Goal: Task Accomplishment & Management: Manage account settings

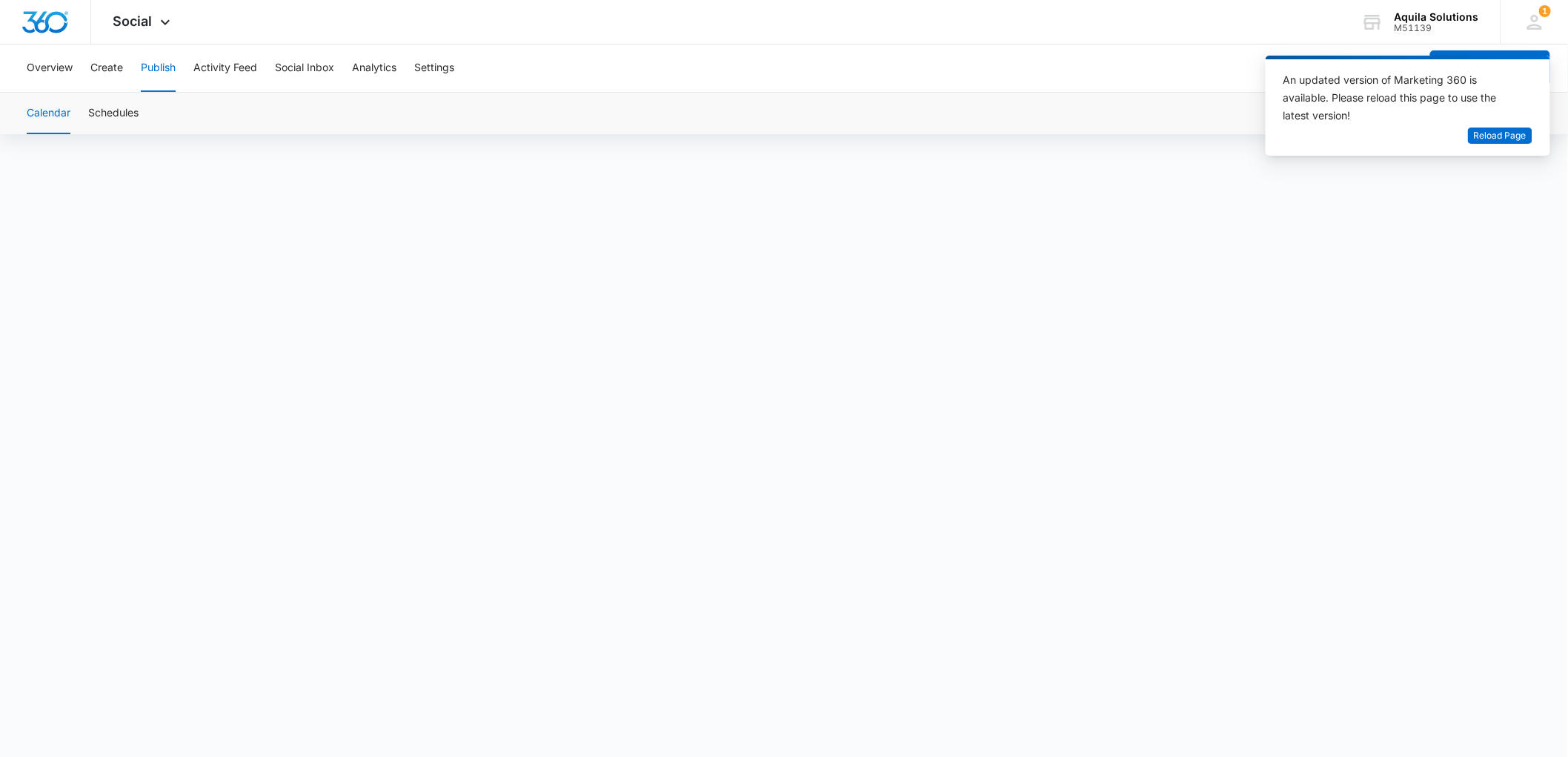
scroll to position [11, 0]
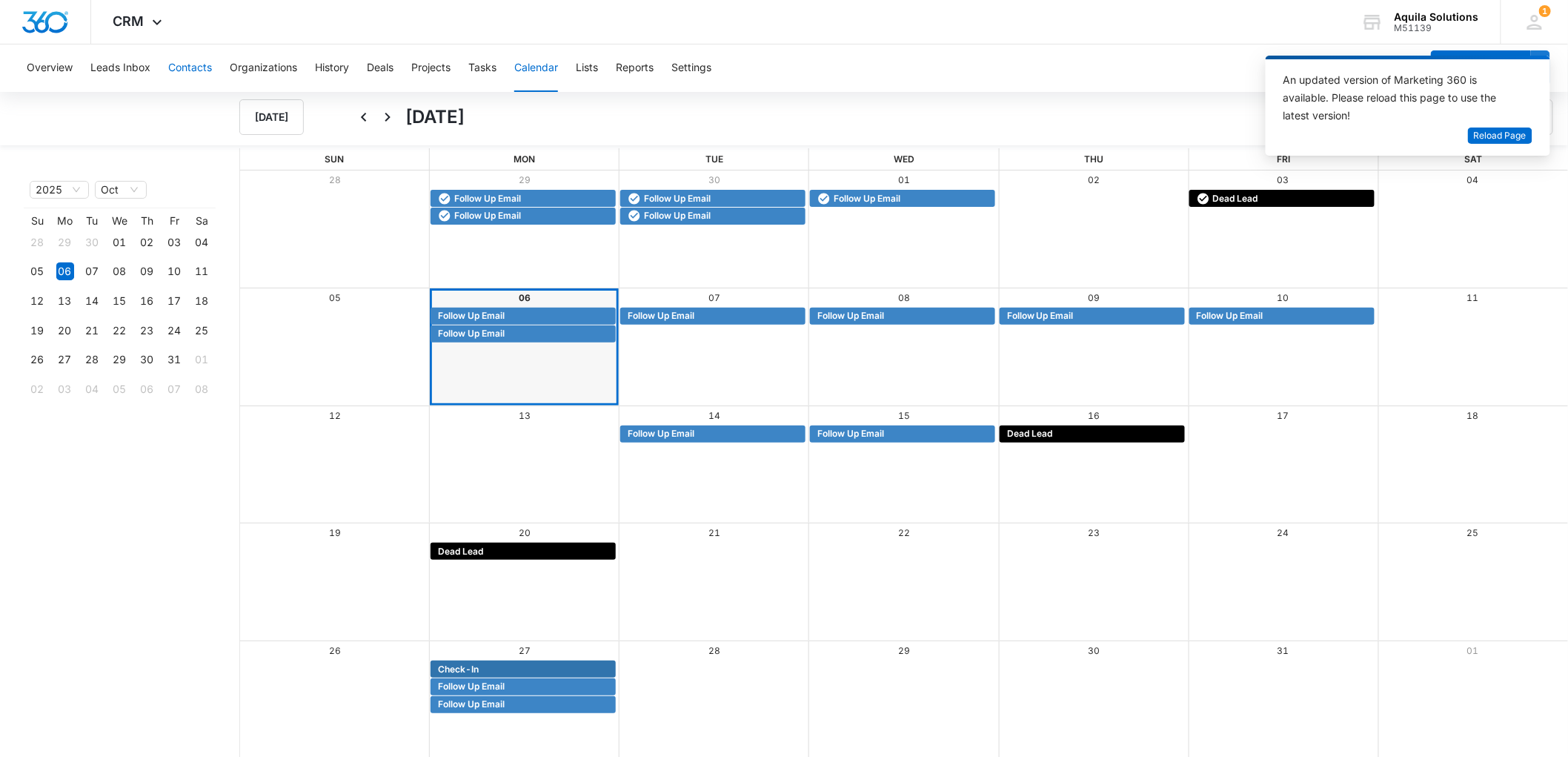
click at [187, 61] on button "Contacts" at bounding box center [190, 68] width 43 height 47
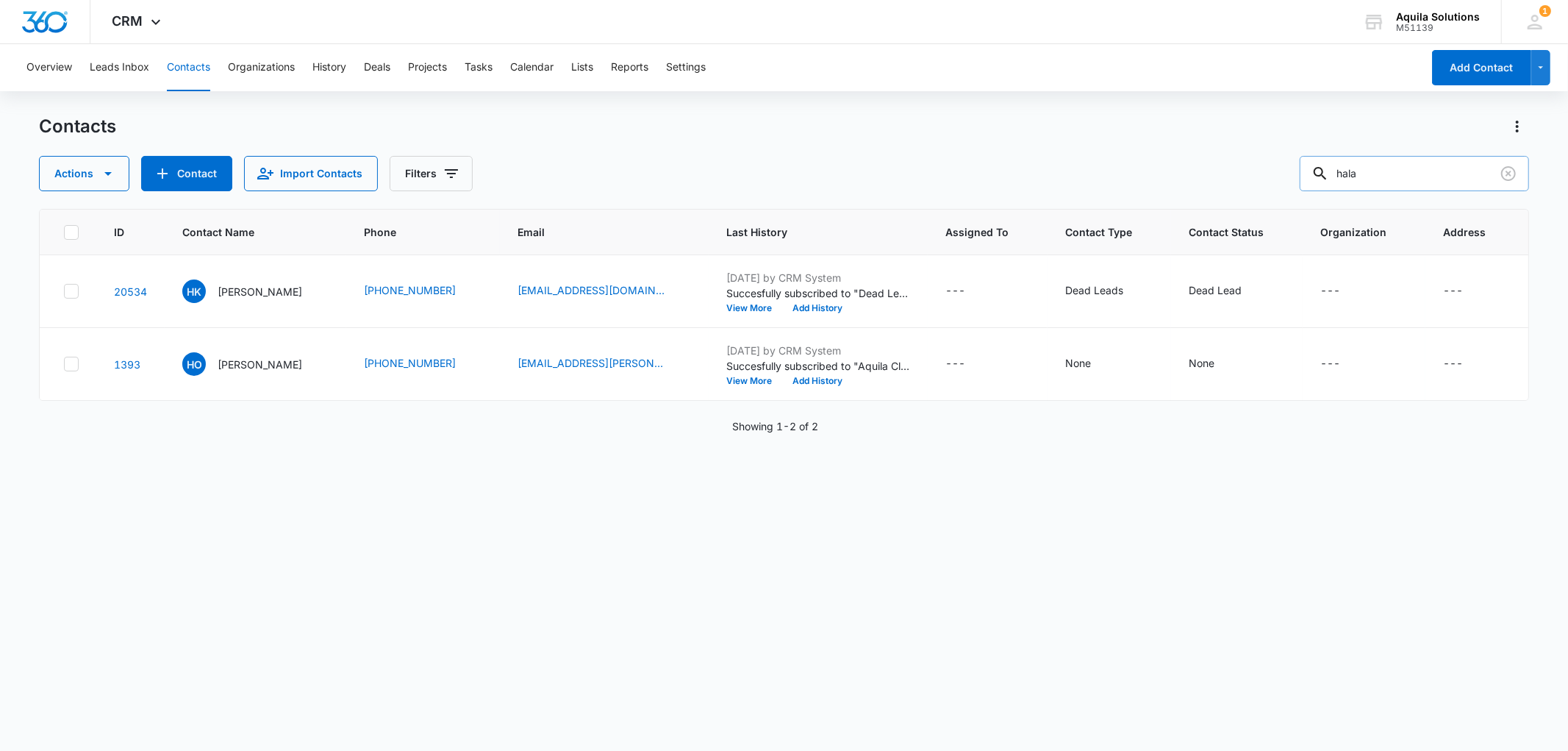
click at [1392, 184] on input "hala" at bounding box center [1414, 174] width 229 height 35
type input "[PERSON_NAME]"
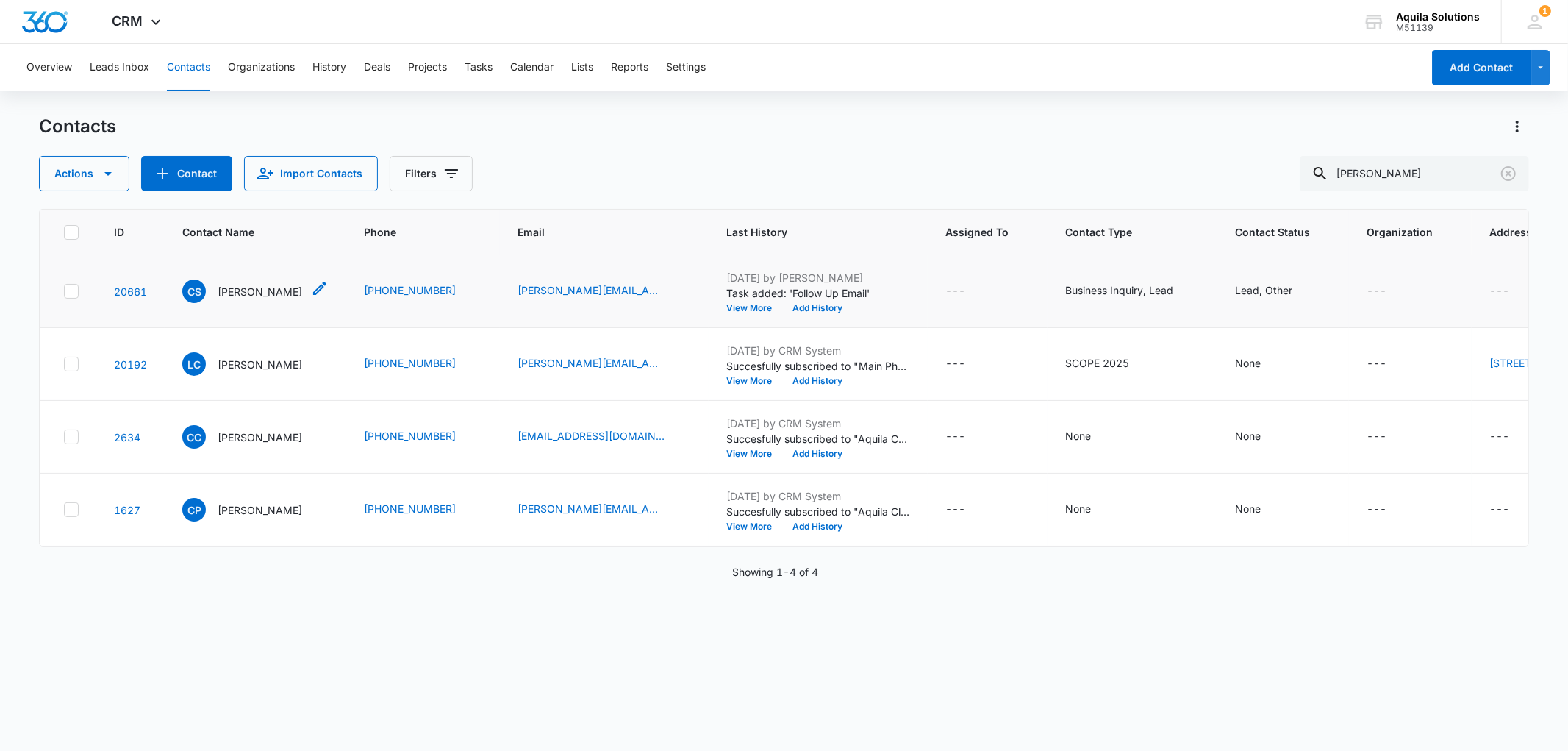
click at [256, 295] on p "[PERSON_NAME]" at bounding box center [260, 292] width 85 height 16
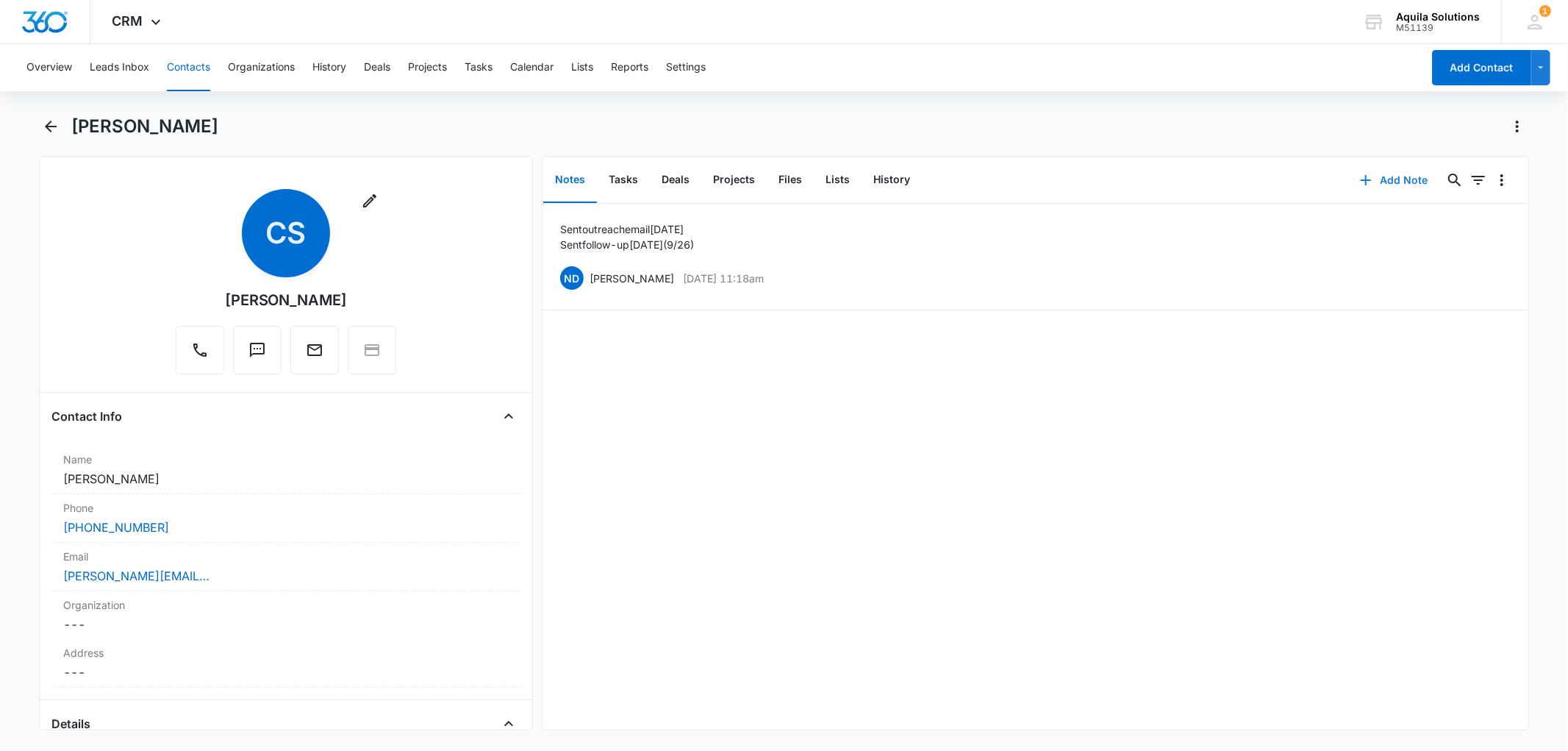
click at [1357, 174] on icon "button" at bounding box center [1366, 180] width 18 height 18
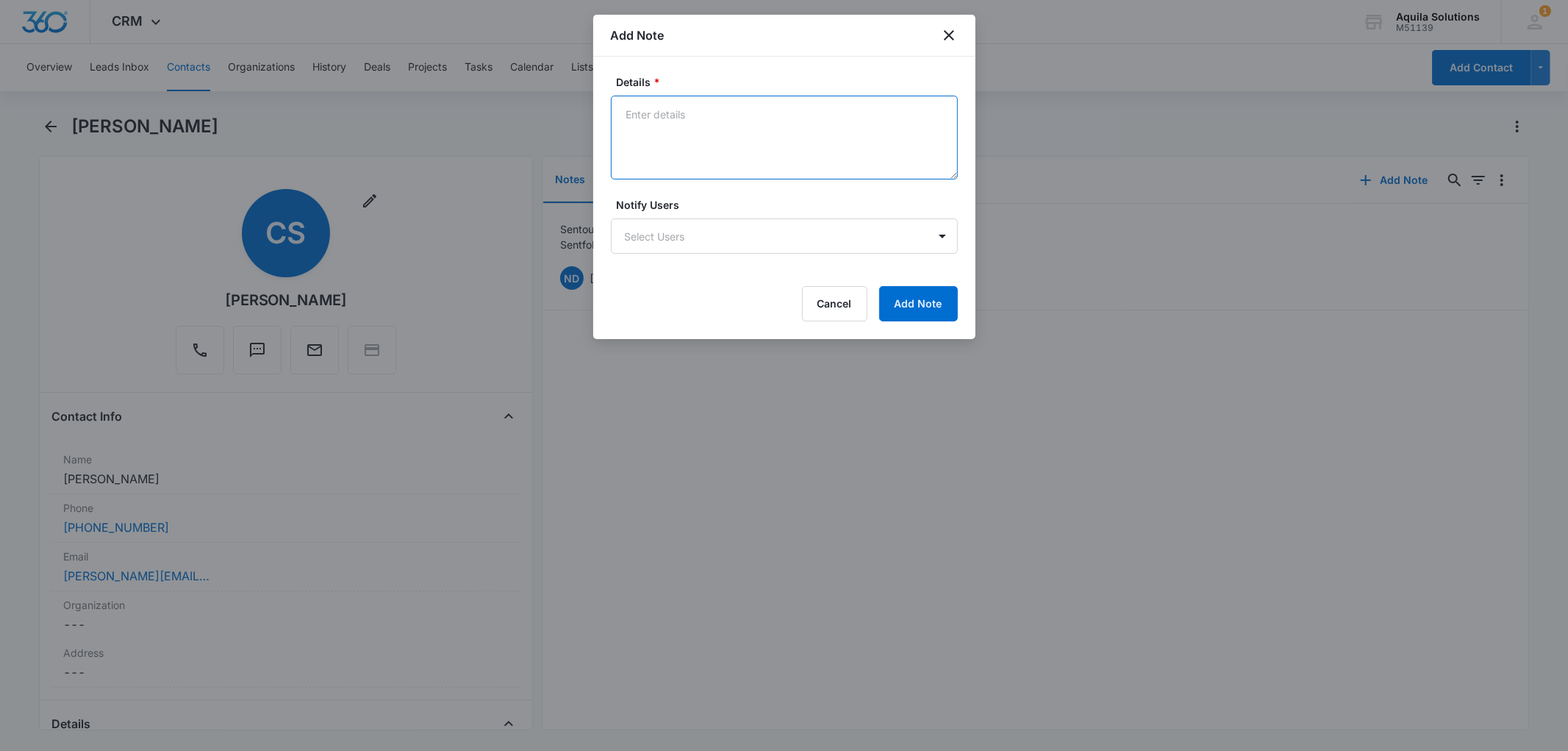
click at [704, 130] on textarea "Details *" at bounding box center [784, 138] width 347 height 84
click at [784, 129] on textarea "Had a meeting [DATE] ([DATE]) Located in [US_STATE]" at bounding box center [784, 138] width 347 height 84
type textarea "Had a meeting [DATE] ([DATE]) Located in [US_STATE]"
click at [919, 305] on button "Add Note" at bounding box center [918, 304] width 79 height 35
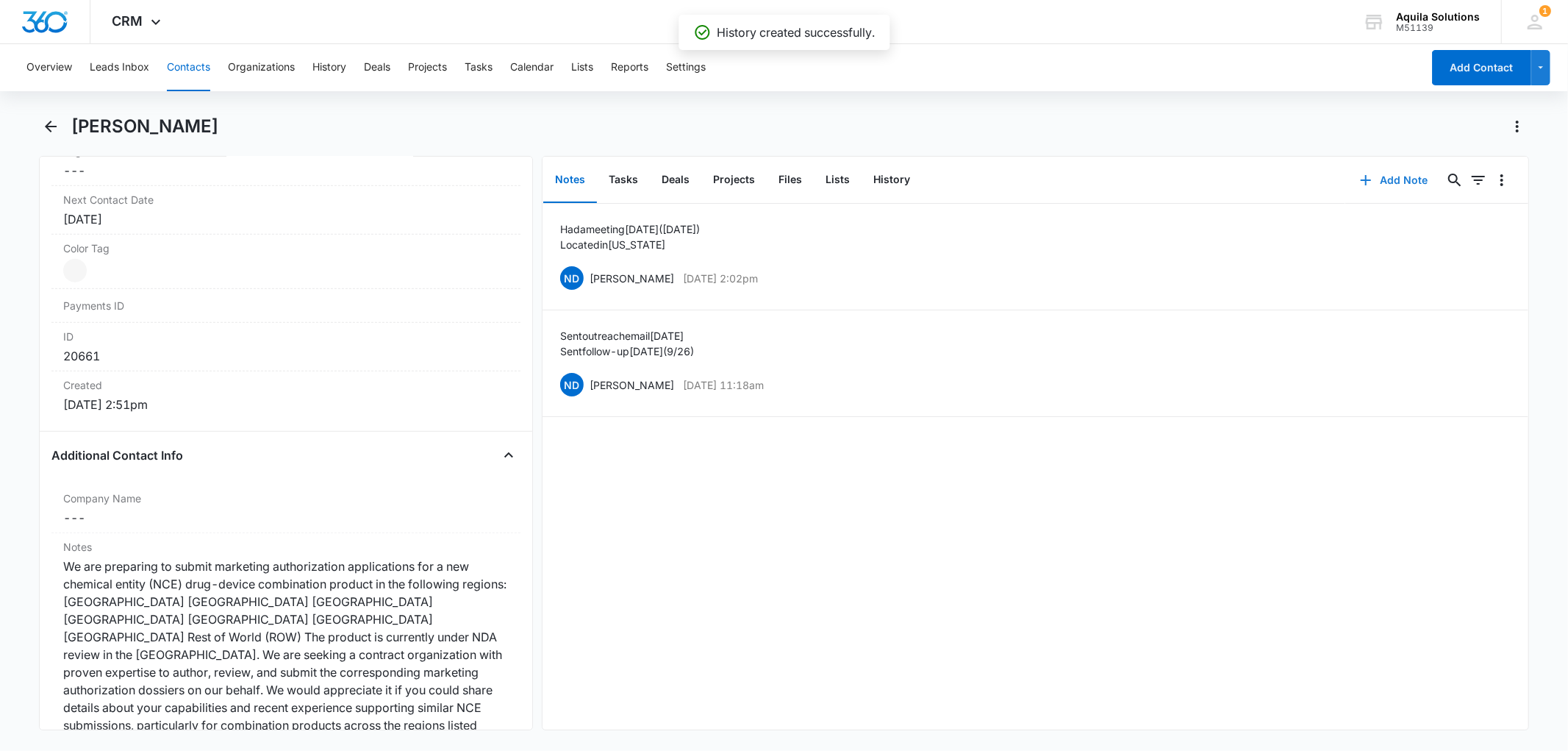
scroll to position [898, 0]
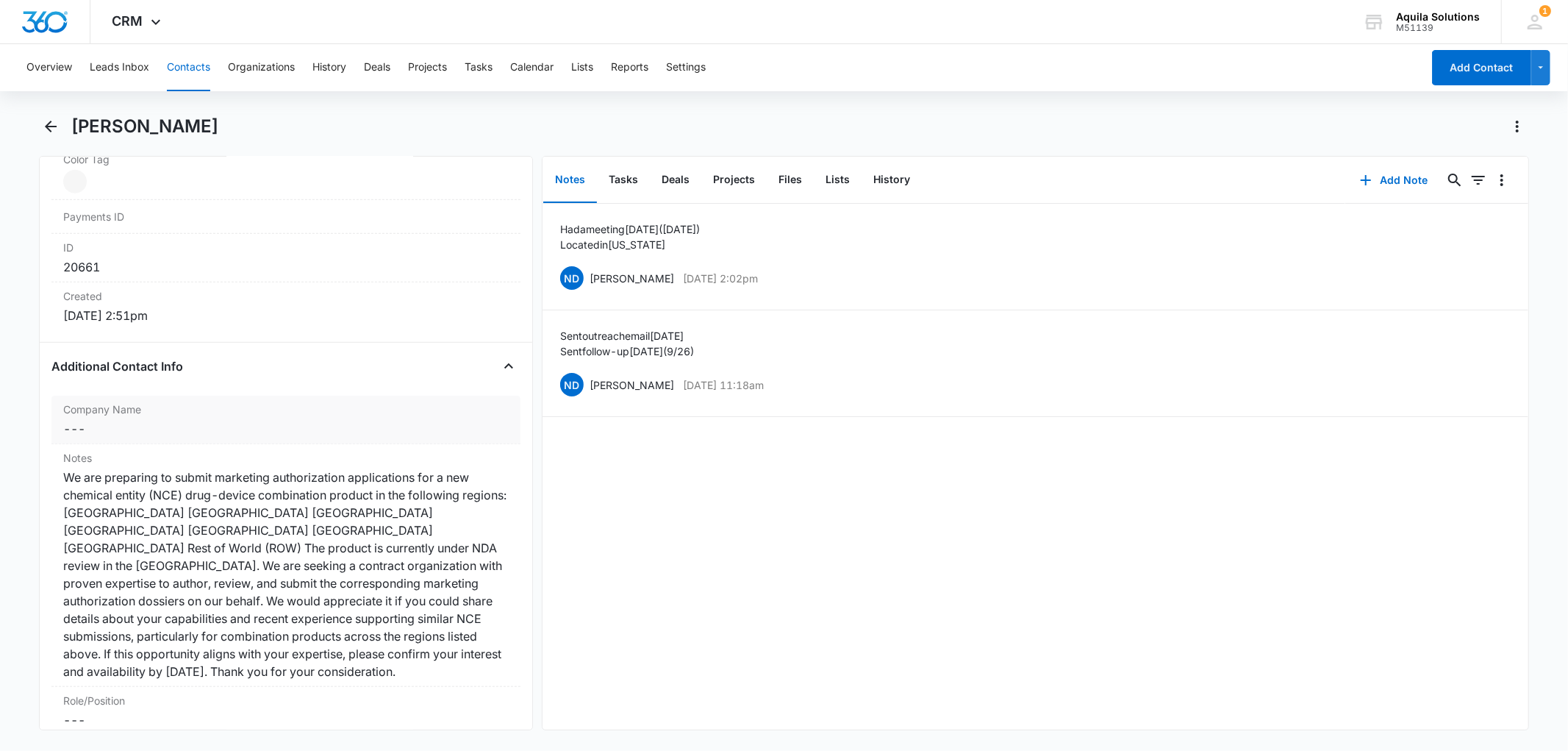
click at [77, 430] on dd "Cancel Save Changes ---" at bounding box center [285, 429] width 444 height 18
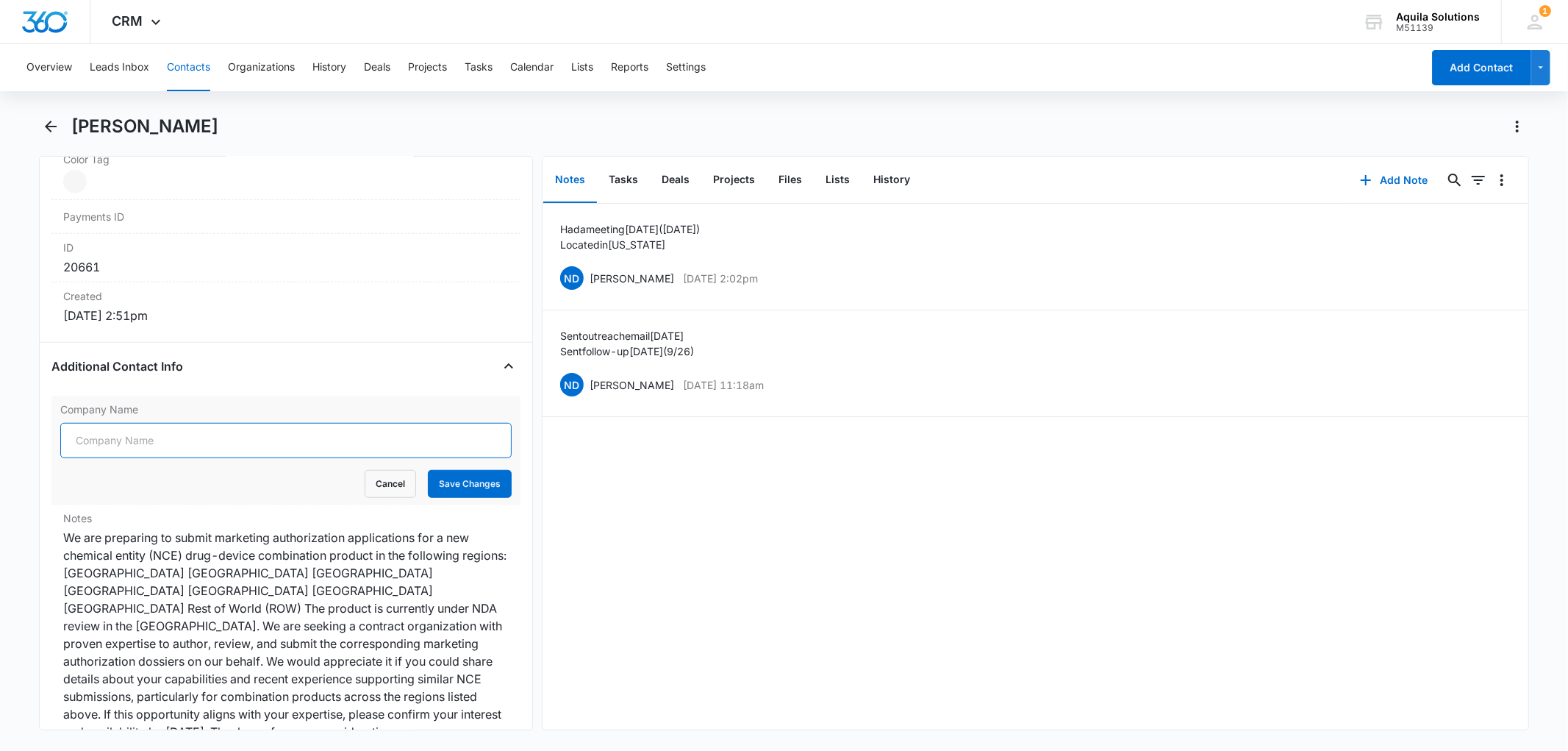
click at [128, 437] on input "Company Name" at bounding box center [285, 440] width 450 height 35
type input "Acadia"
click at [460, 477] on button "Save Changes" at bounding box center [470, 483] width 84 height 28
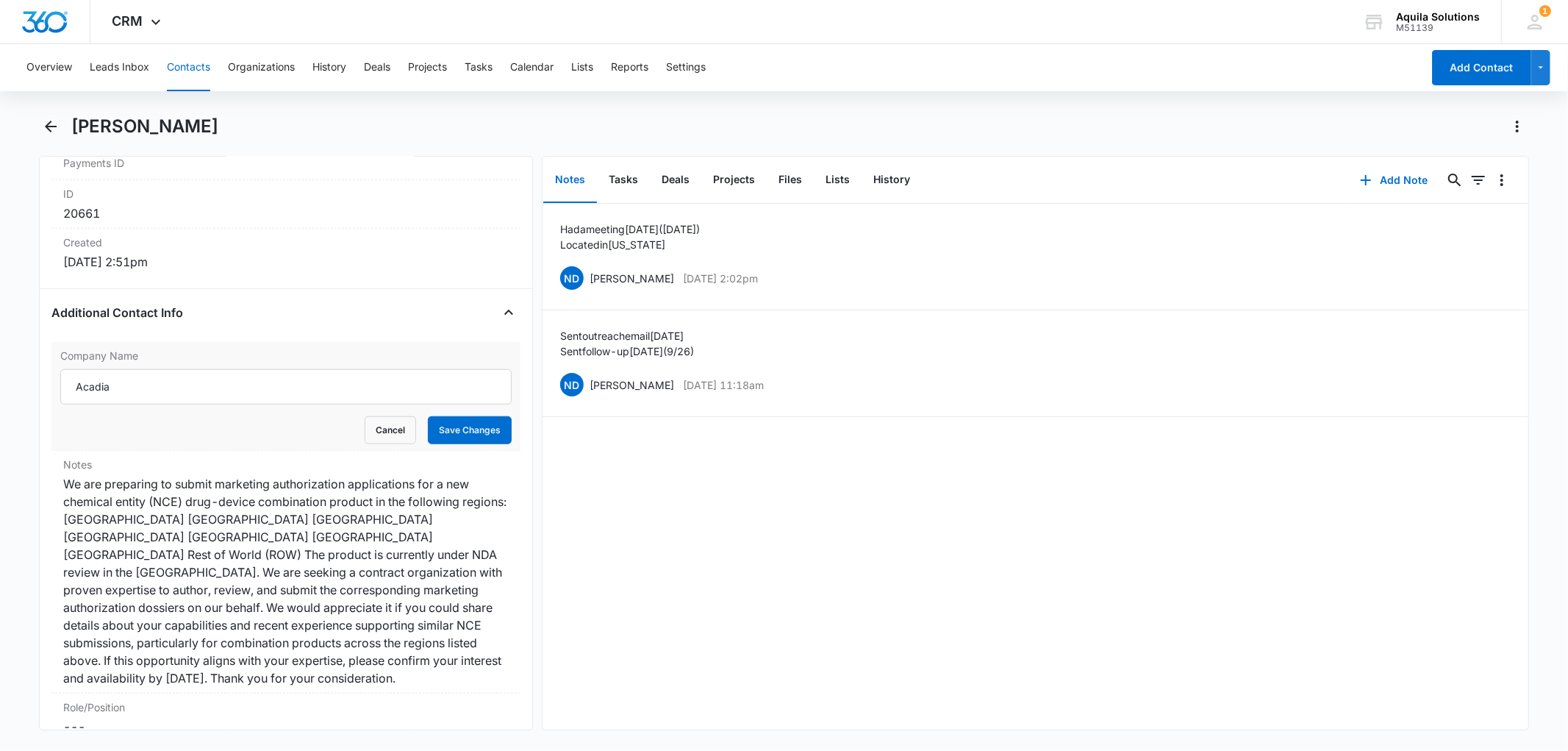
scroll to position [980, 0]
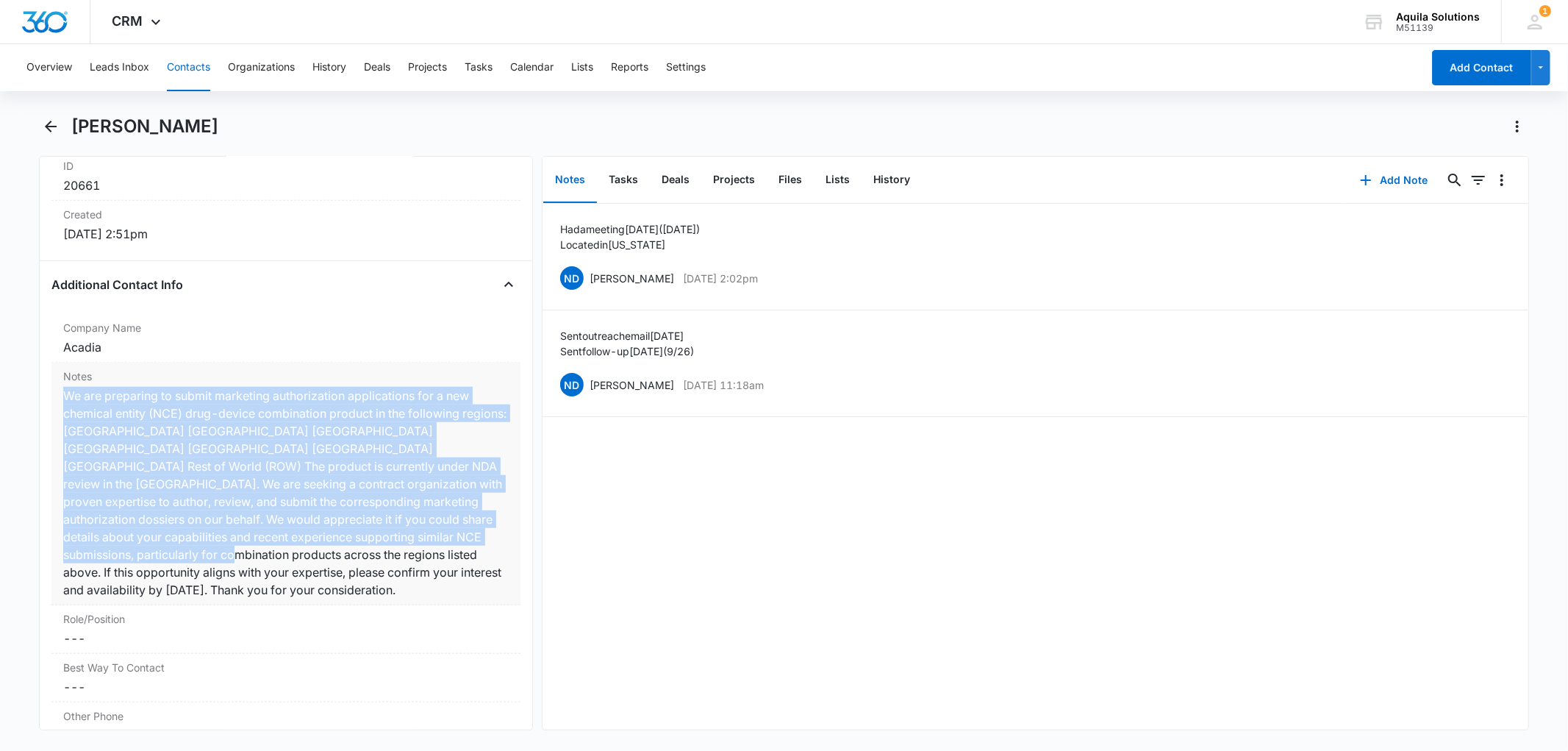
drag, startPoint x: 66, startPoint y: 394, endPoint x: 133, endPoint y: 559, distance: 178.1
click at [133, 559] on div "We are preparing to submit marketing authorization applications for a new chemi…" at bounding box center [285, 492] width 444 height 212
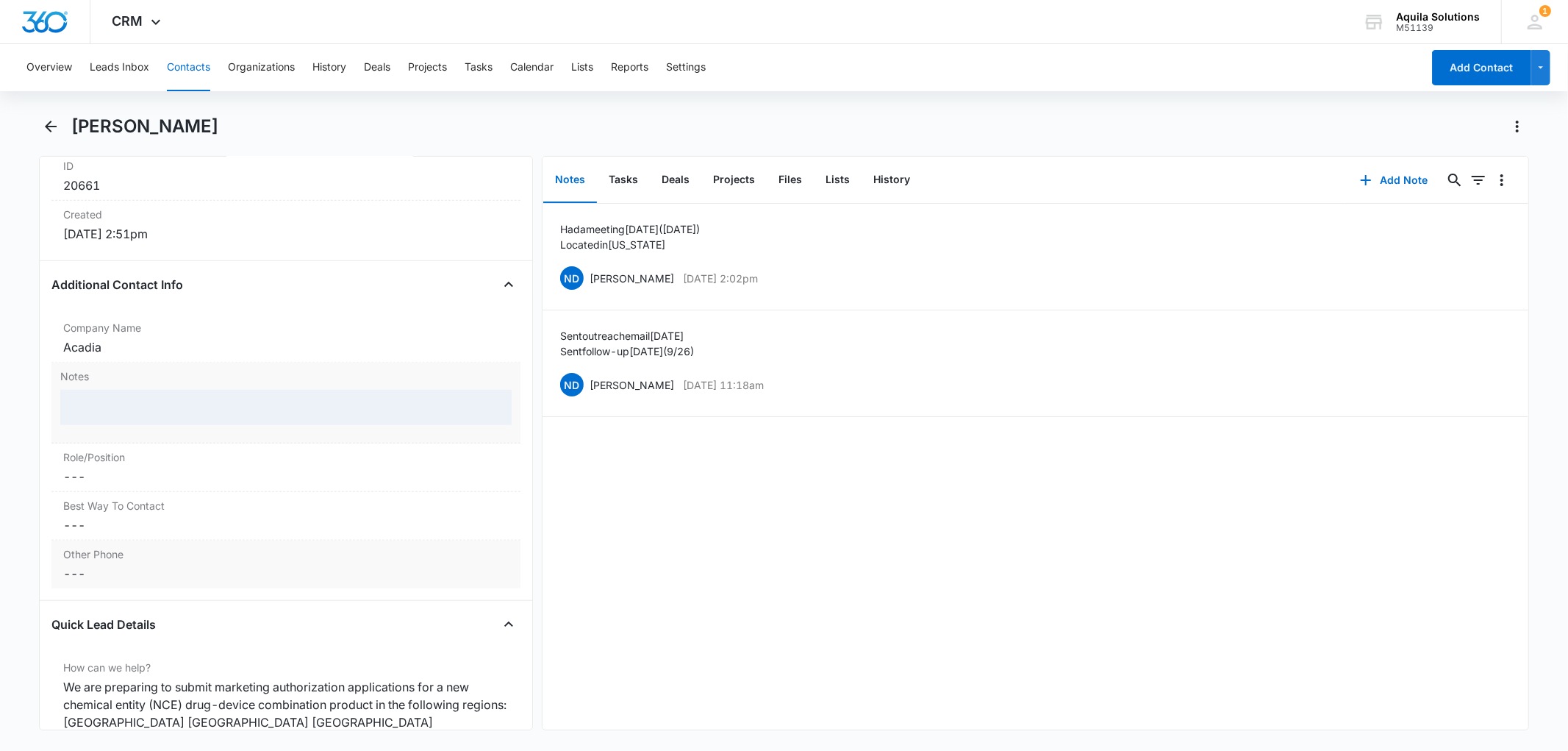
copy div "We are preparing to submit marketing authorization applications for a new chemi…"
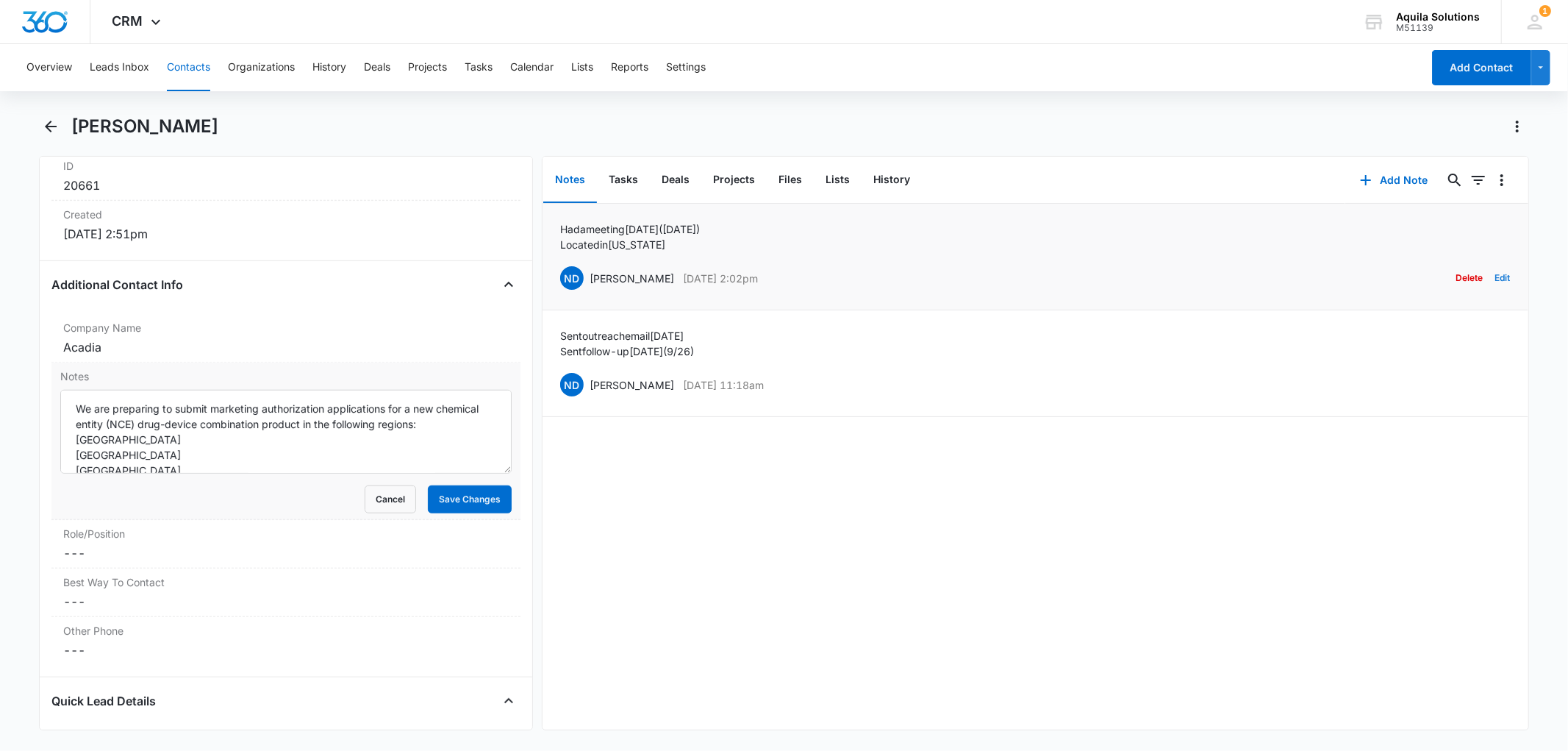
click at [1495, 280] on button "Edit" at bounding box center [1503, 277] width 16 height 28
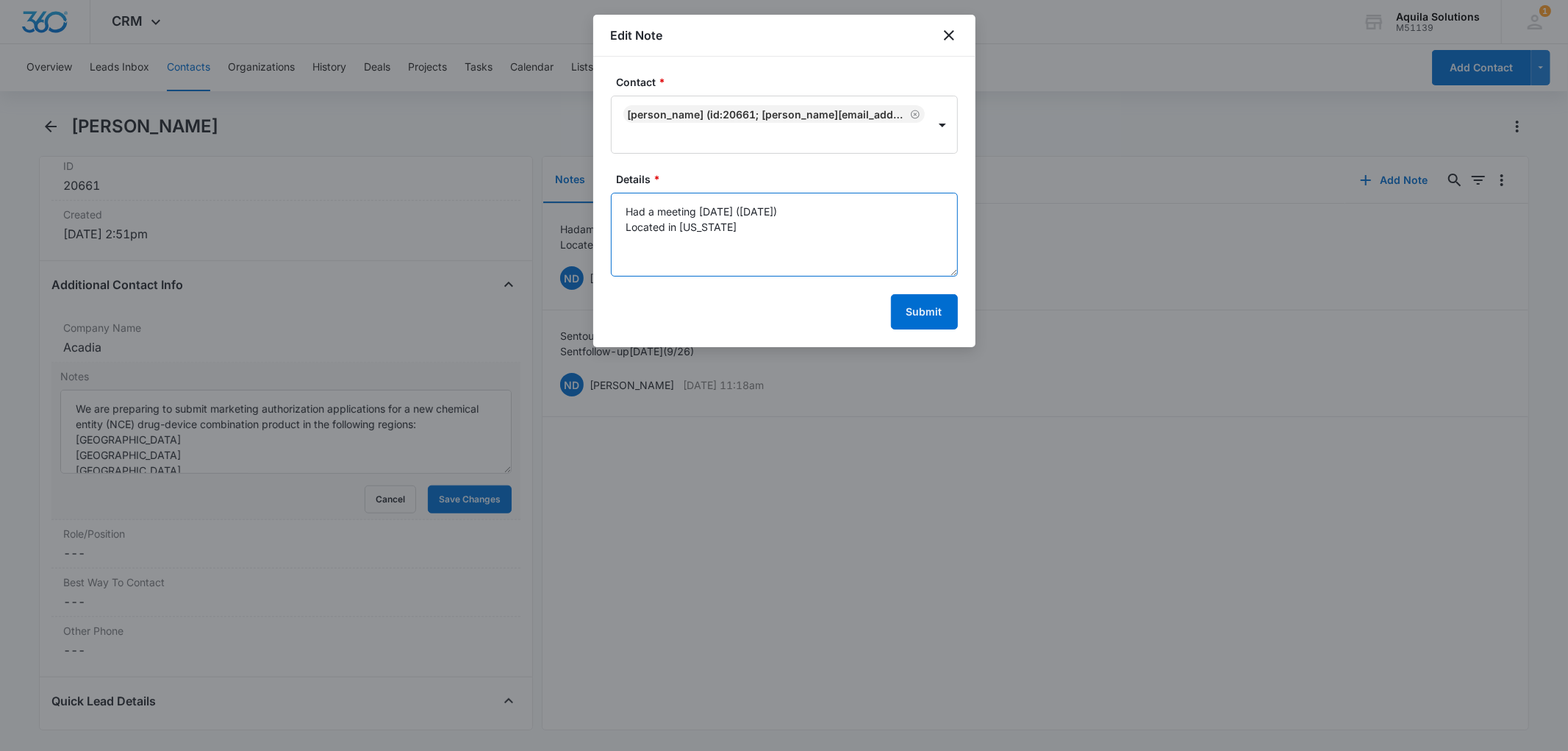
click at [762, 237] on textarea "Had a meeting [DATE] ([DATE]) Located in [US_STATE]" at bounding box center [784, 234] width 347 height 84
click at [713, 274] on textarea "Had a meeting [DATE] ([DATE]) Located in [US_STATE] 2 products are currently in…" at bounding box center [784, 234] width 347 height 84
click at [787, 262] on textarea "Had a meeting [DATE] ([DATE]) Located in [US_STATE] 2 products are currently in…" at bounding box center [784, 234] width 347 height 84
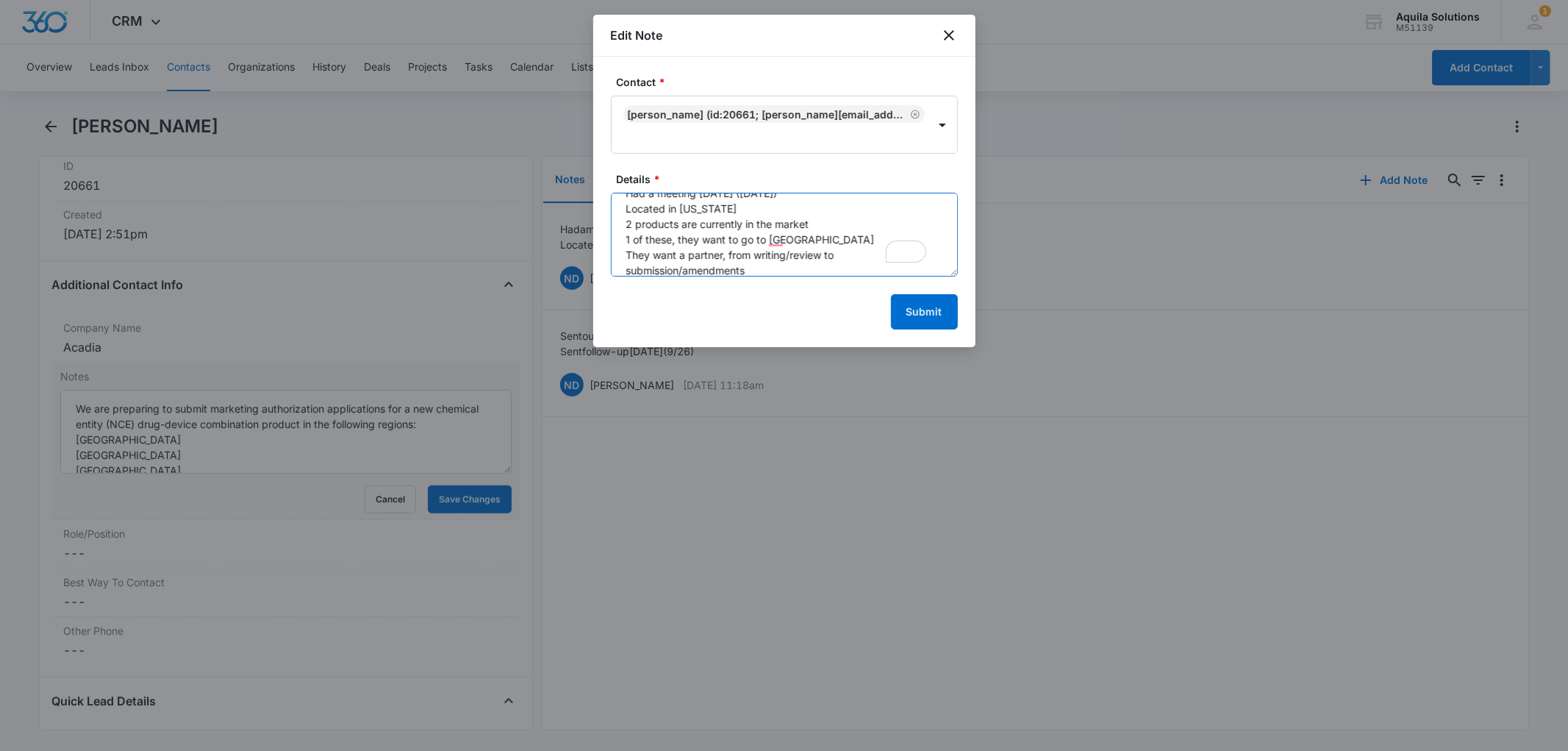
click at [790, 266] on textarea "Had a meeting [DATE] ([DATE]) Located in [US_STATE] 2 products are currently in…" at bounding box center [784, 234] width 347 height 84
click at [783, 256] on textarea "Had a meeting [DATE] ([DATE]) Located in [US_STATE] 2 products are currently in…" at bounding box center [784, 234] width 347 height 84
click at [828, 257] on textarea "Had a meeting [DATE] ([DATE]) Located in [US_STATE] 2 products are currently in…" at bounding box center [784, 234] width 347 height 84
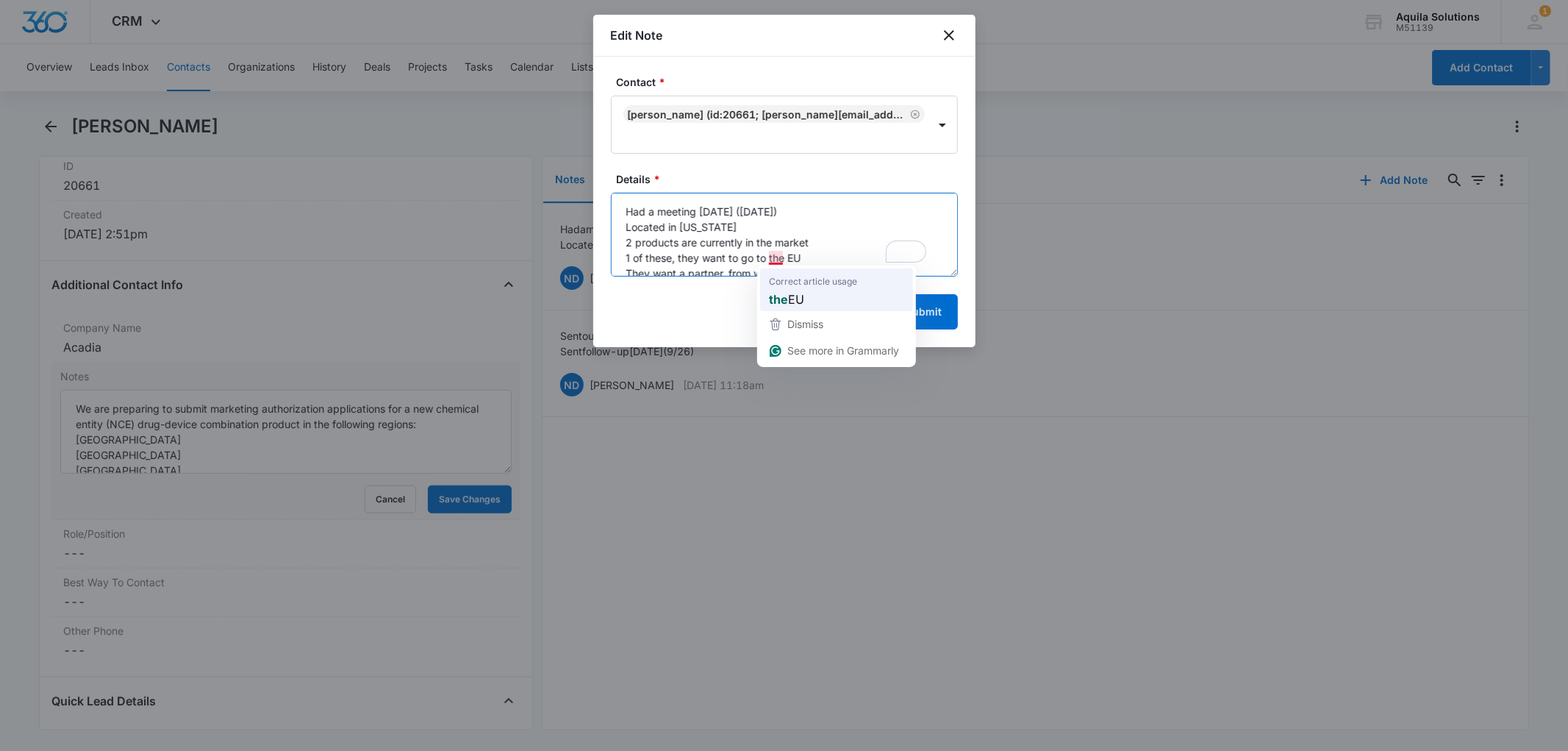
scroll to position [76, 0]
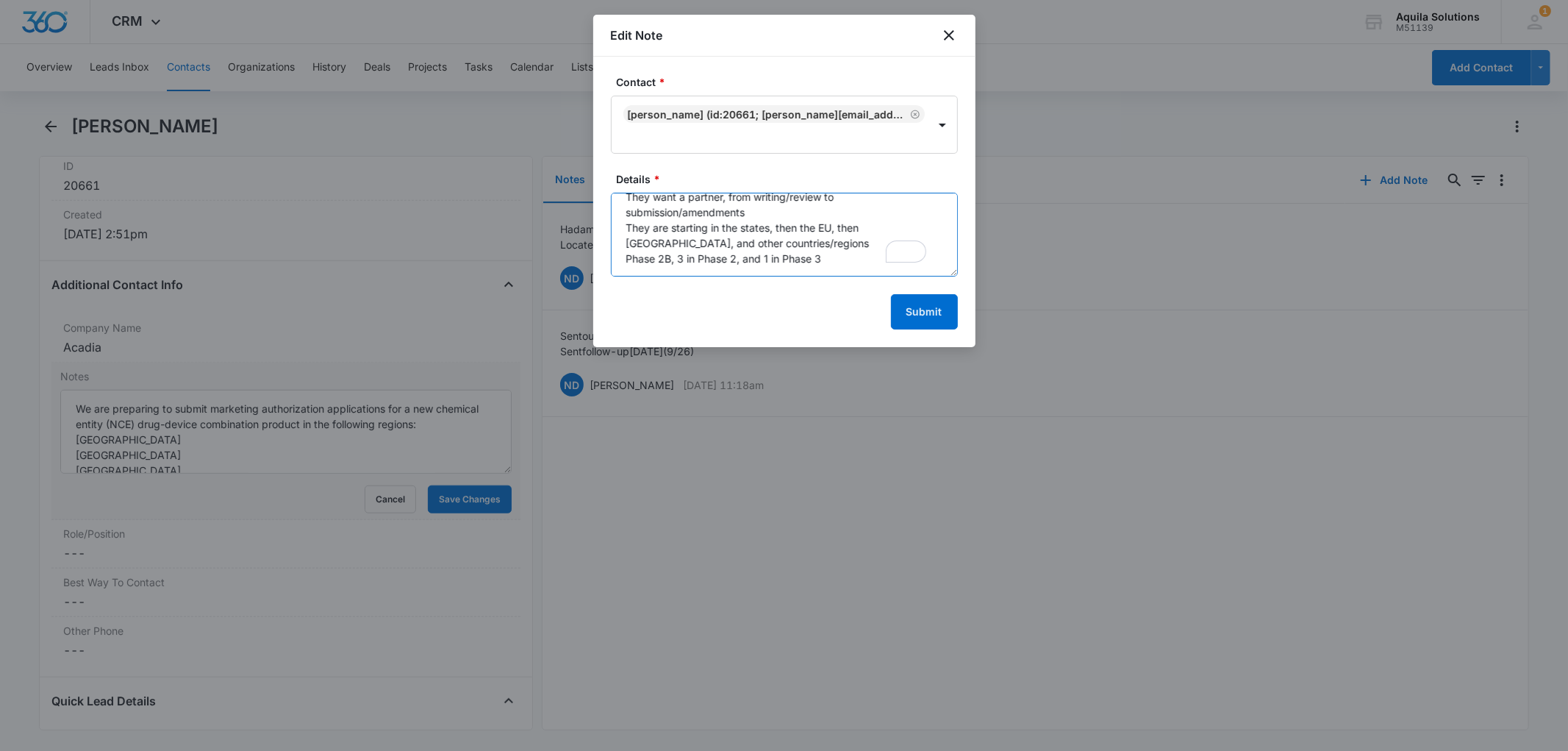
click at [847, 259] on textarea "Had a meeting [DATE] ([DATE]) Located in [US_STATE] 2 products are currently in…" at bounding box center [784, 234] width 347 height 84
click at [769, 259] on textarea "Had a meeting [DATE] ([DATE]) Located in [US_STATE] 2 products are currently in…" at bounding box center [784, 234] width 347 height 84
click at [868, 258] on textarea "Had a meeting [DATE] ([DATE]) Located in [US_STATE] 2 products are currently in…" at bounding box center [784, 234] width 347 height 84
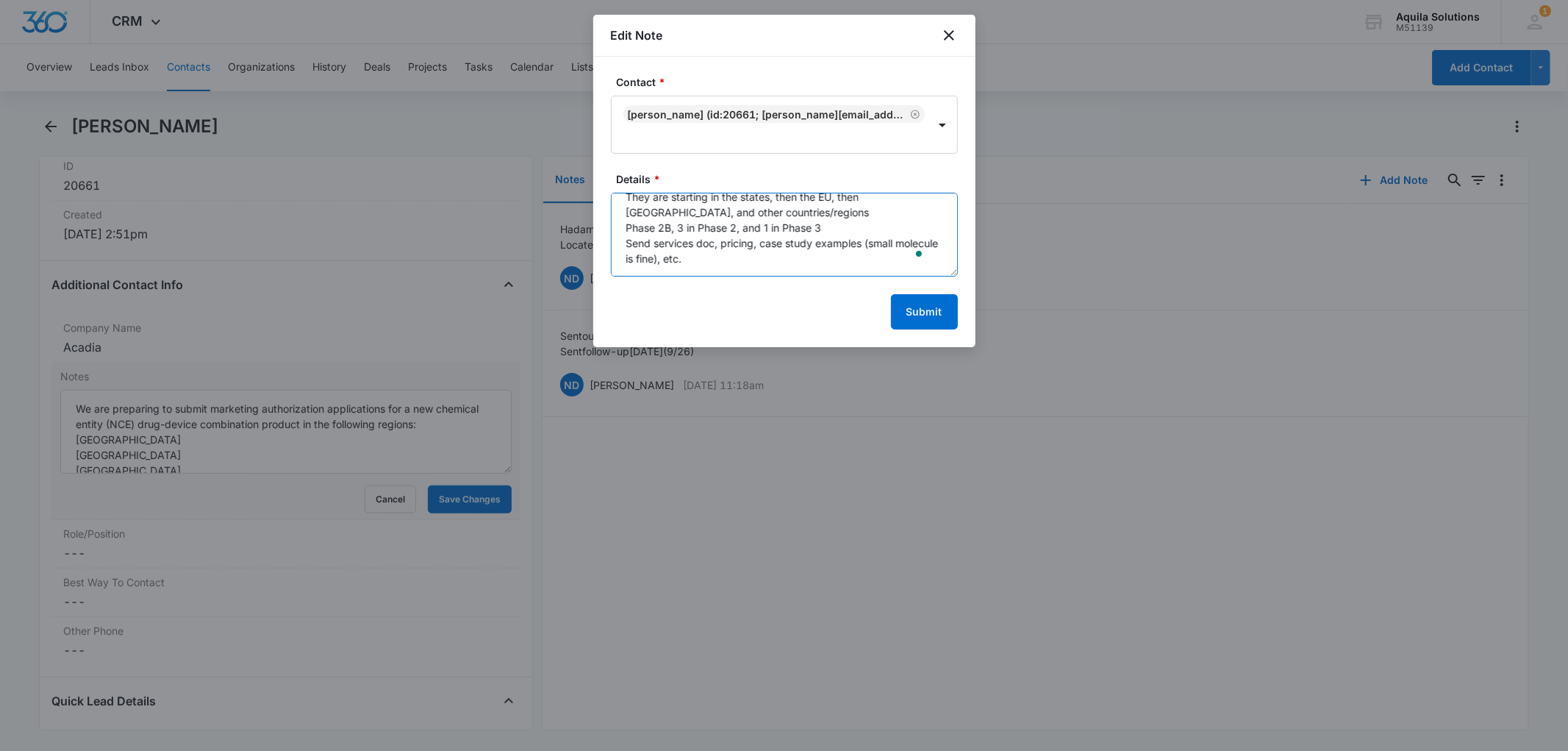
type textarea "Had a meeting [DATE] ([DATE]) Located in [US_STATE] 2 products are currently in…"
click at [924, 311] on button "Submit" at bounding box center [924, 312] width 66 height 35
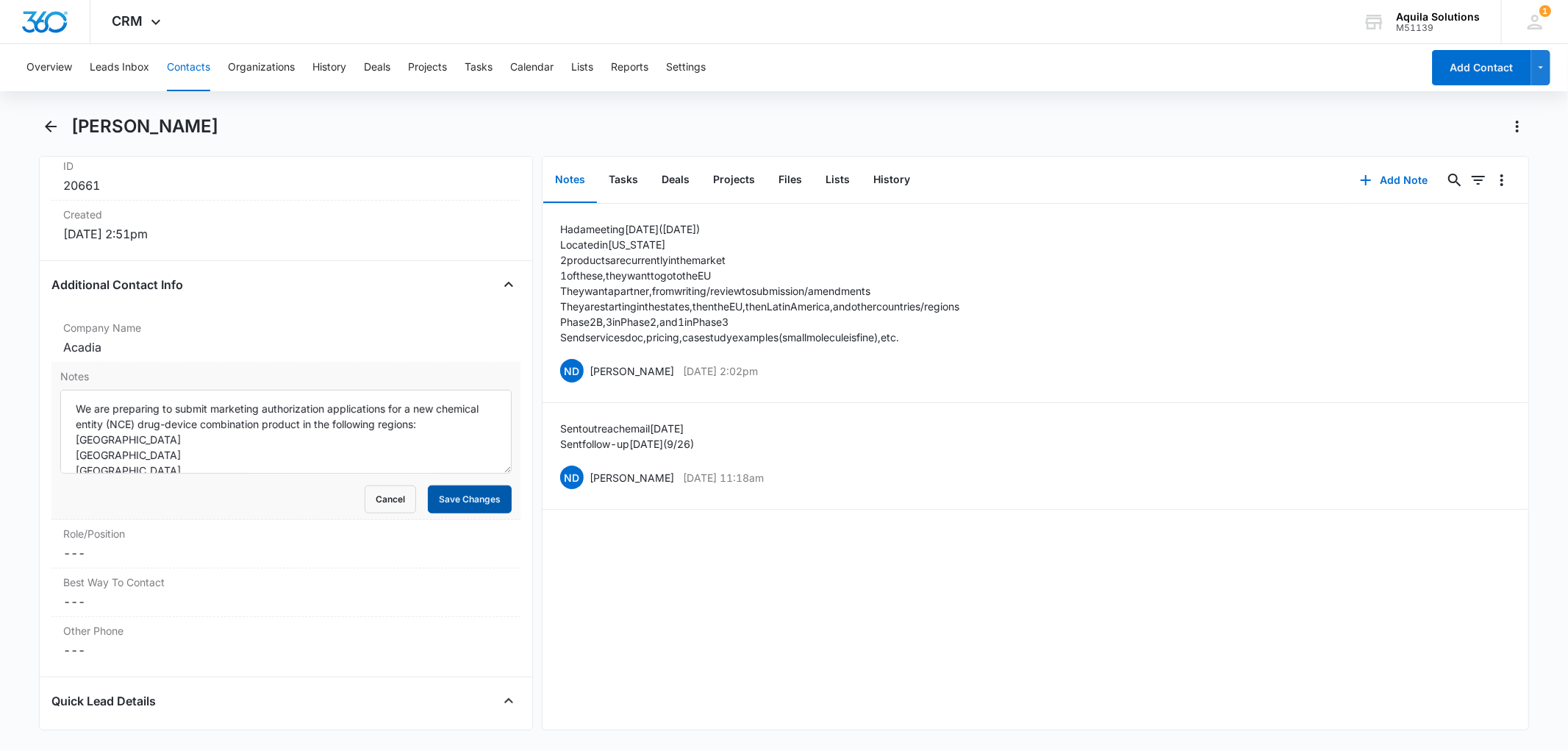
click at [450, 496] on button "Save Changes" at bounding box center [470, 499] width 84 height 28
